Goal: Entertainment & Leisure: Consume media (video, audio)

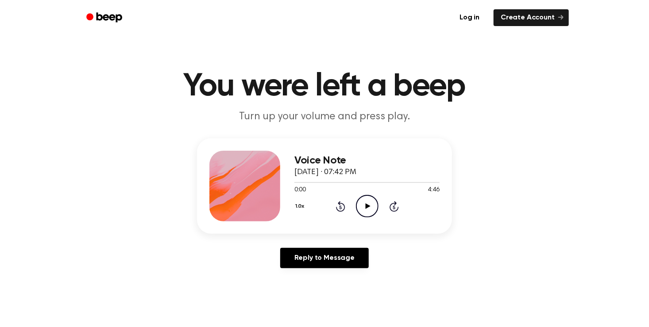
click at [372, 208] on icon "Play Audio" at bounding box center [367, 206] width 23 height 23
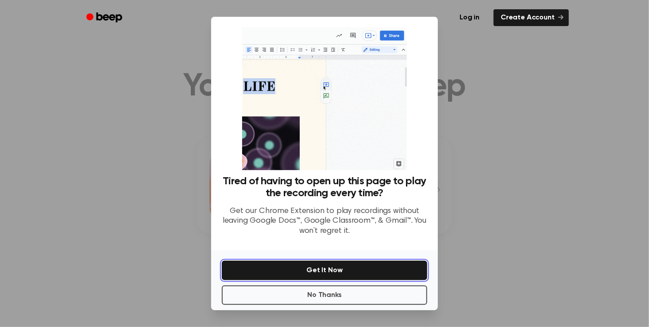
click at [336, 271] on button "Get It Now" at bounding box center [324, 270] width 205 height 19
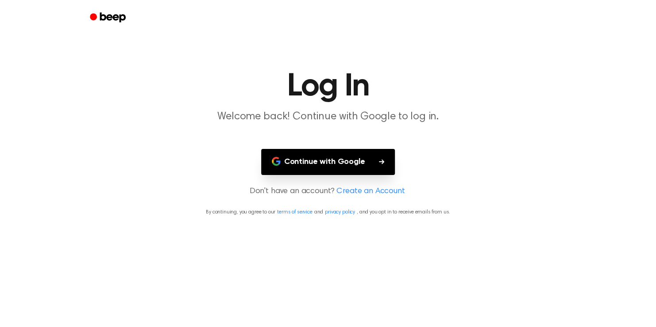
click at [340, 158] on button "Continue with Google" at bounding box center [328, 162] width 134 height 26
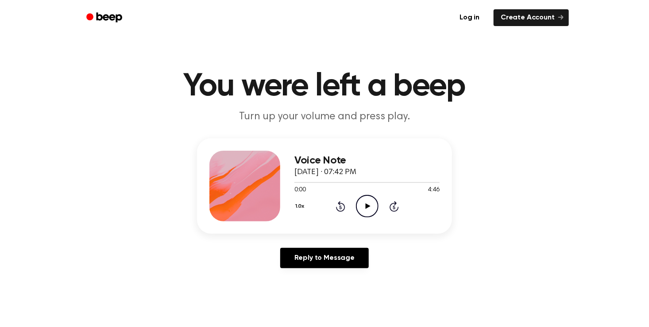
click at [251, 191] on div at bounding box center [244, 186] width 71 height 71
click at [373, 204] on icon "Play Audio" at bounding box center [367, 206] width 23 height 23
click at [43, 297] on main "You were left a beep Turn up your volume and press play. Voice Note [DATE] · 07…" at bounding box center [324, 273] width 649 height 546
click at [369, 203] on icon "Play Audio" at bounding box center [367, 206] width 23 height 23
click at [383, 185] on div at bounding box center [366, 182] width 145 height 7
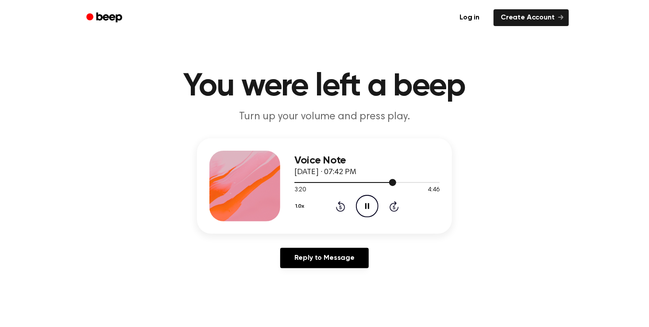
click at [386, 185] on div at bounding box center [366, 182] width 145 height 7
click at [415, 179] on div at bounding box center [366, 182] width 145 height 7
click at [398, 180] on div at bounding box center [366, 182] width 145 height 7
click at [382, 182] on div at bounding box center [346, 182] width 105 height 1
click at [370, 205] on icon "Play Audio" at bounding box center [367, 206] width 23 height 23
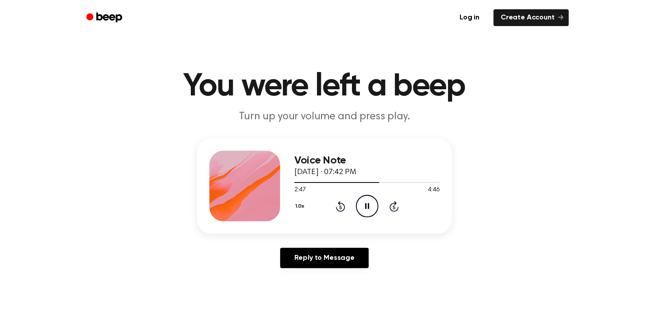
click at [363, 211] on icon "Pause Audio" at bounding box center [367, 206] width 23 height 23
click at [363, 211] on icon "Play Audio" at bounding box center [367, 206] width 23 height 23
click at [370, 200] on icon "Pause Audio" at bounding box center [367, 206] width 23 height 23
